Goal: Navigation & Orientation: Find specific page/section

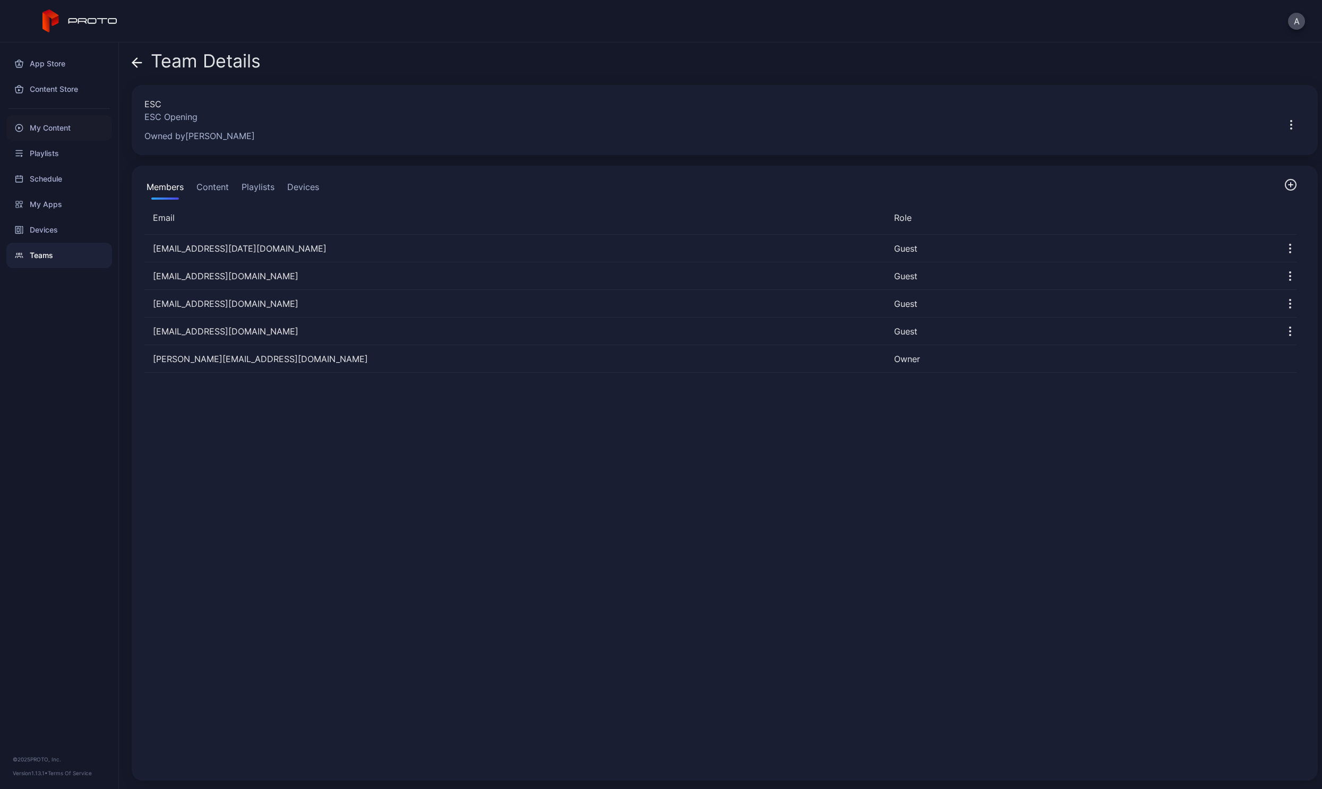
click at [57, 127] on div "My Content" at bounding box center [59, 127] width 106 height 25
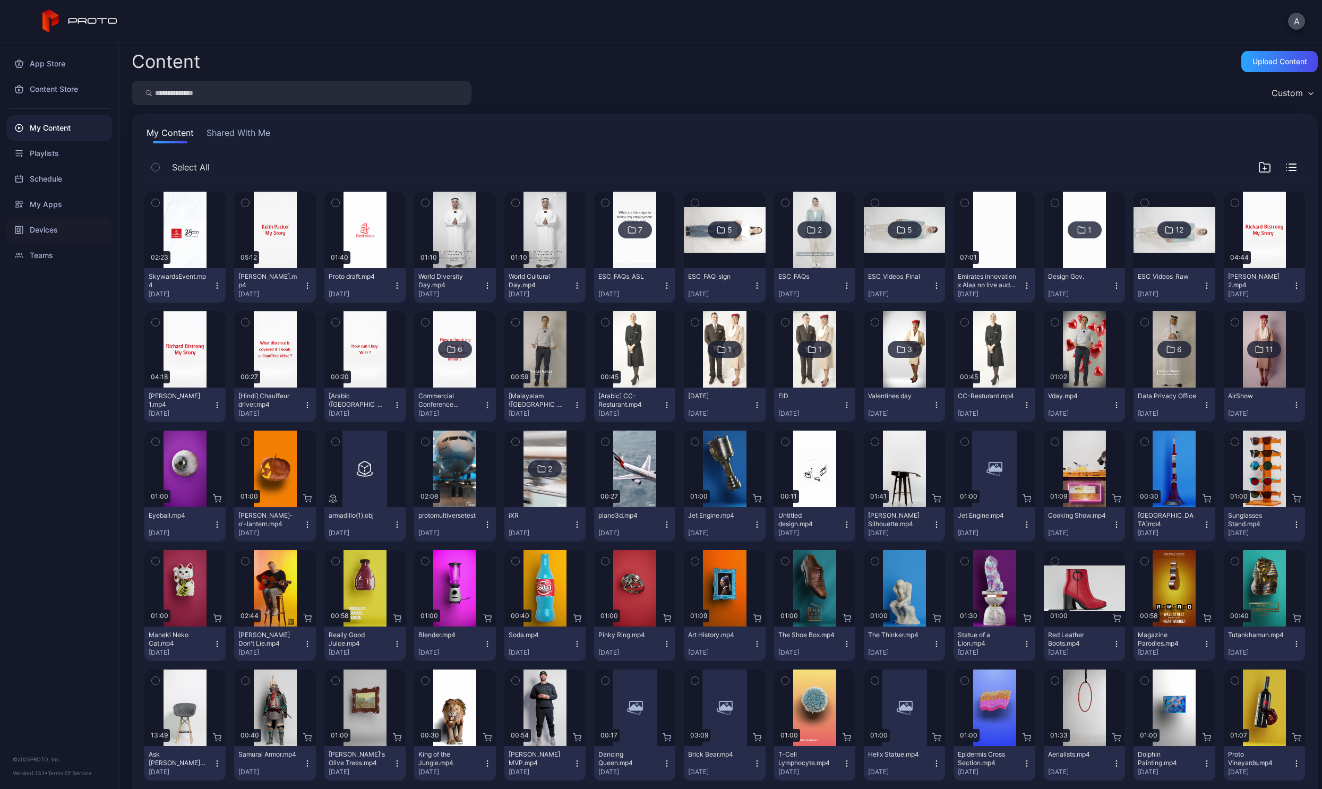
click at [41, 230] on div "Devices" at bounding box center [59, 229] width 106 height 25
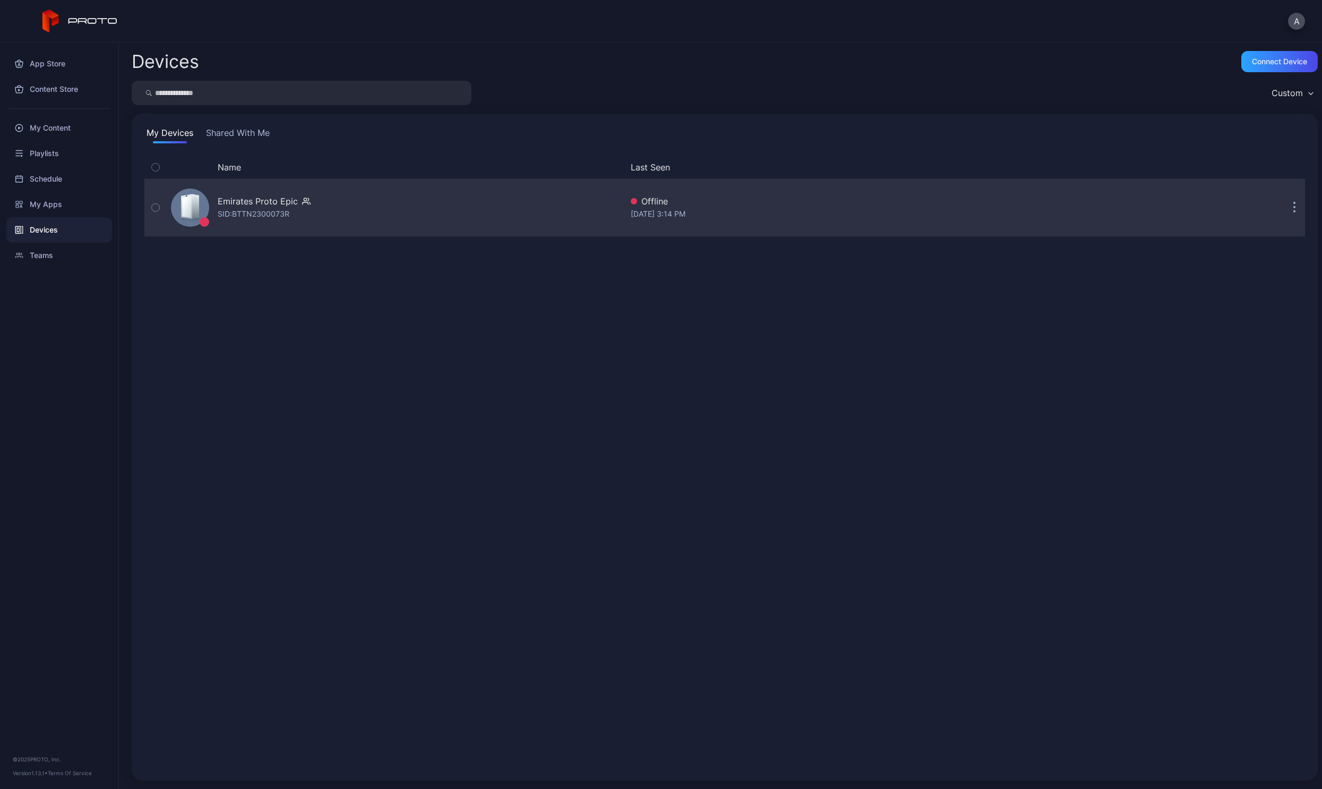
click at [1284, 214] on button "button" at bounding box center [1294, 207] width 21 height 21
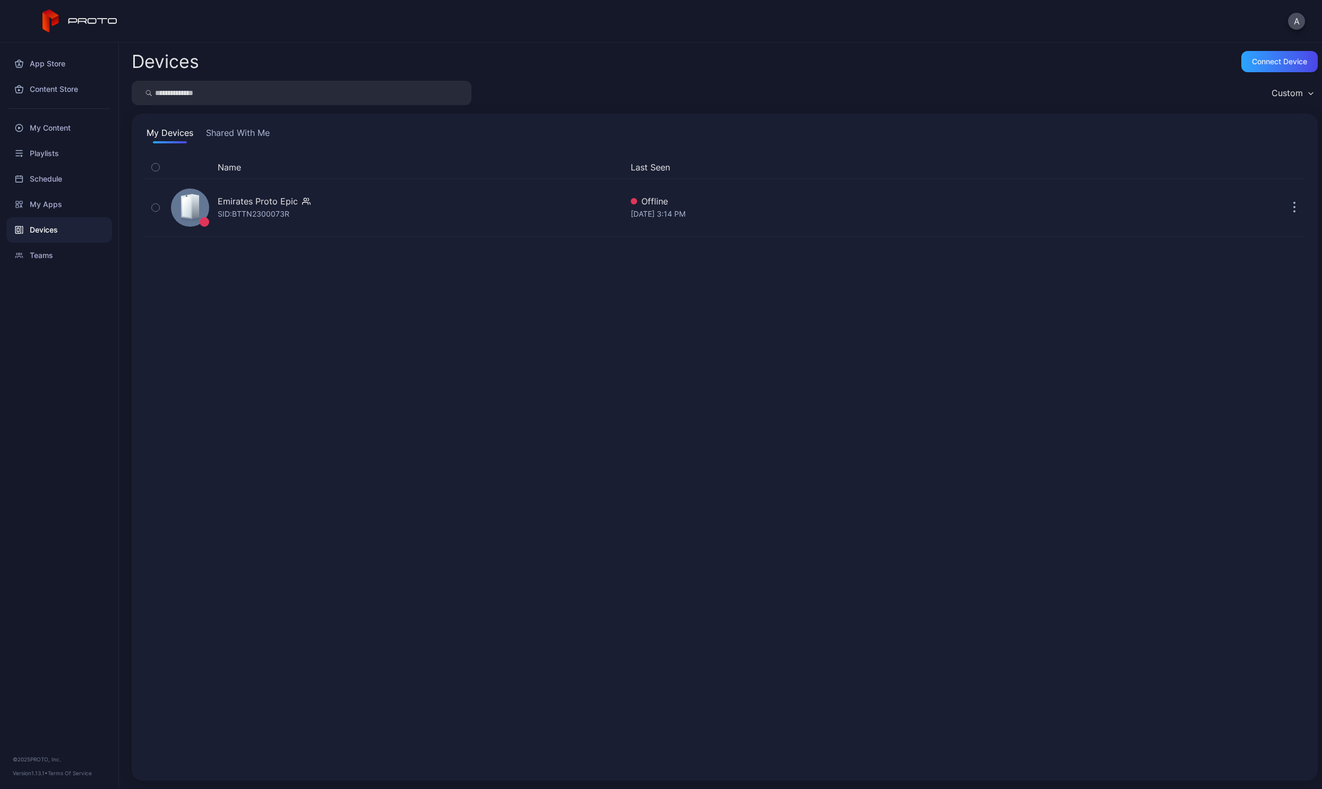
click at [1143, 140] on div "My Devices Shared With Me" at bounding box center [724, 134] width 1161 height 17
click at [51, 127] on div "My Content" at bounding box center [59, 127] width 106 height 25
